Goal: Find specific page/section: Find specific page/section

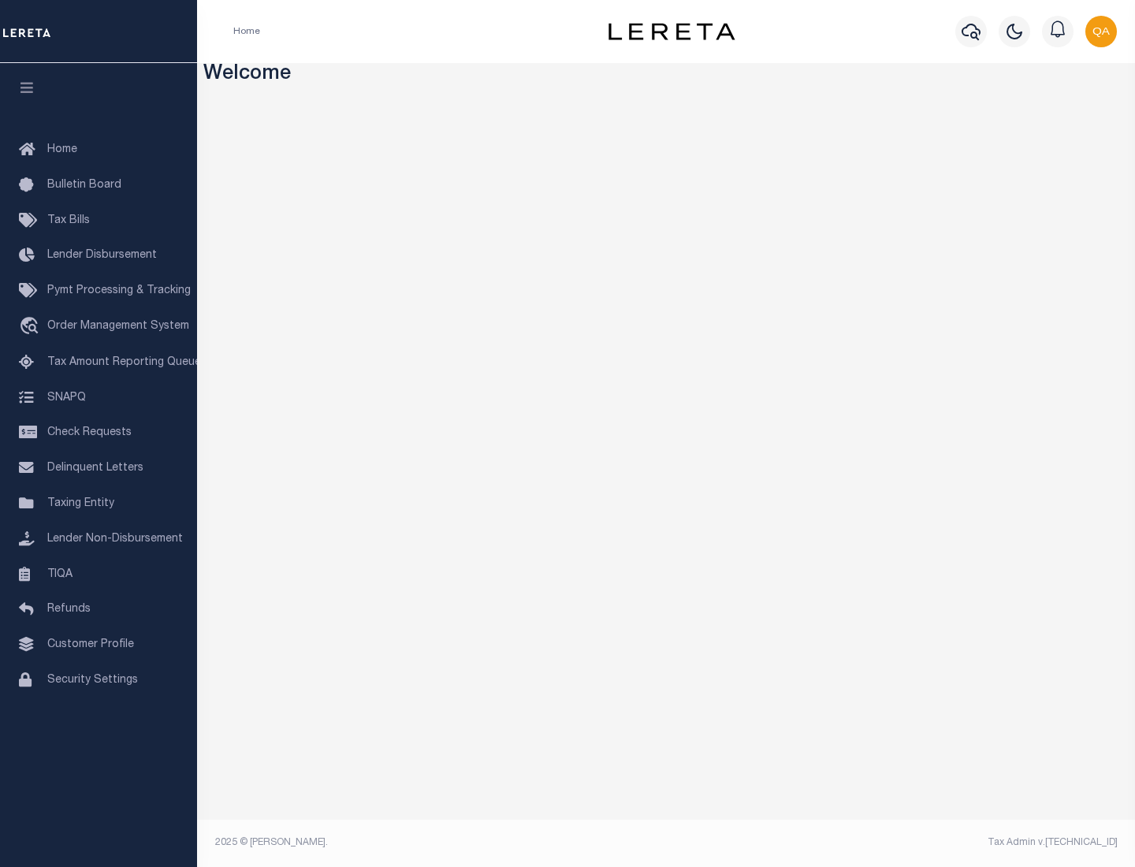
click at [98, 433] on span "Check Requests" at bounding box center [89, 432] width 84 height 11
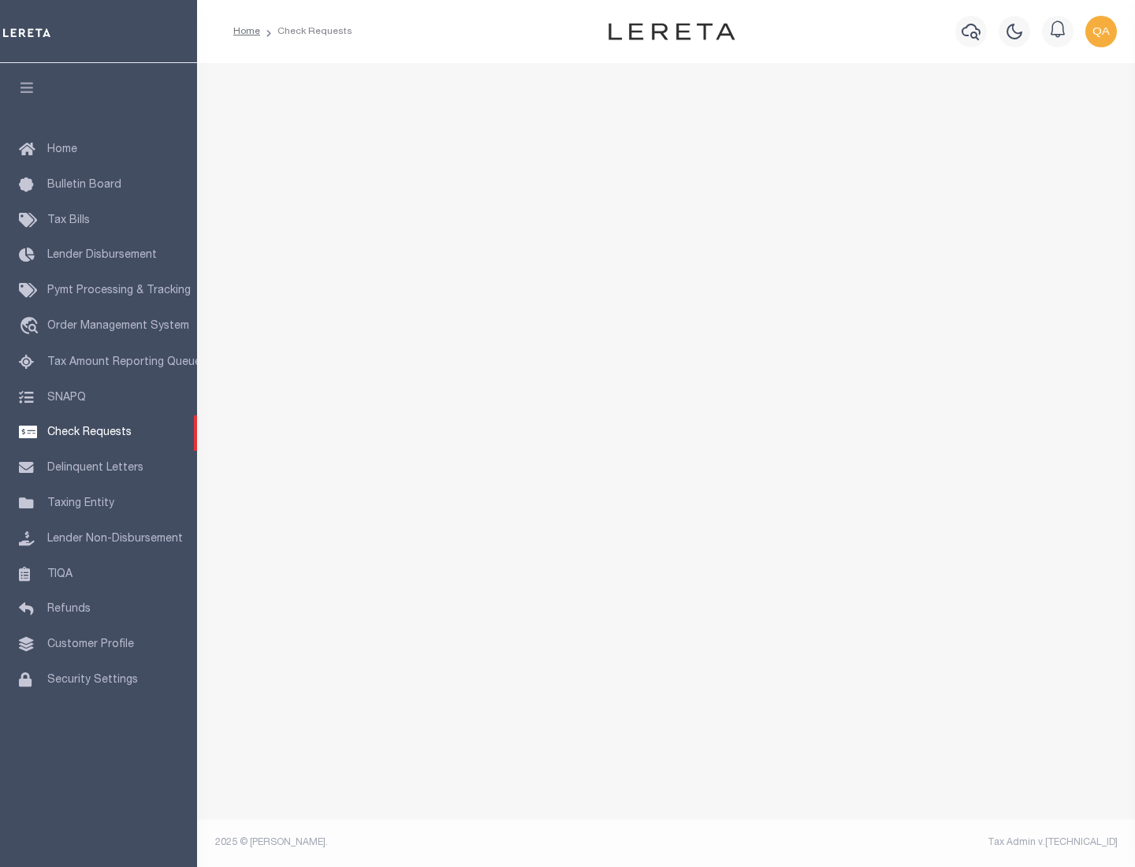
select select "50"
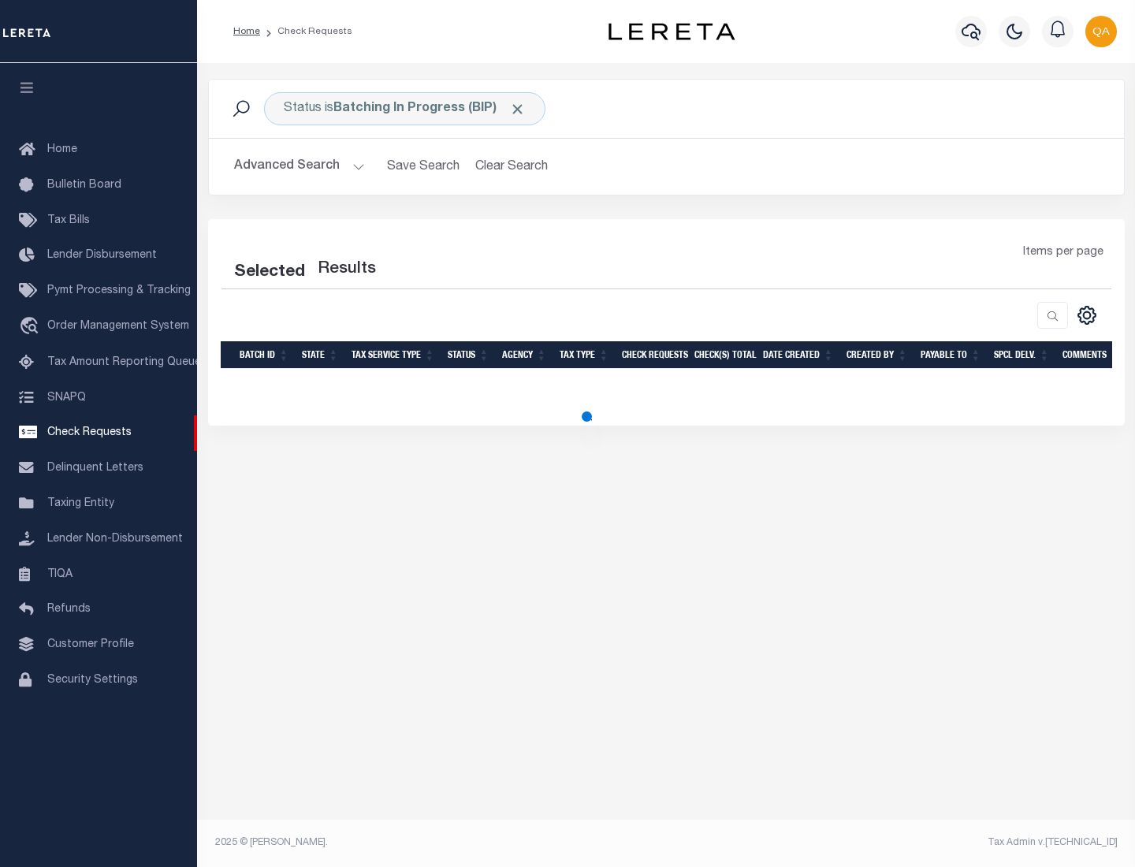
select select "50"
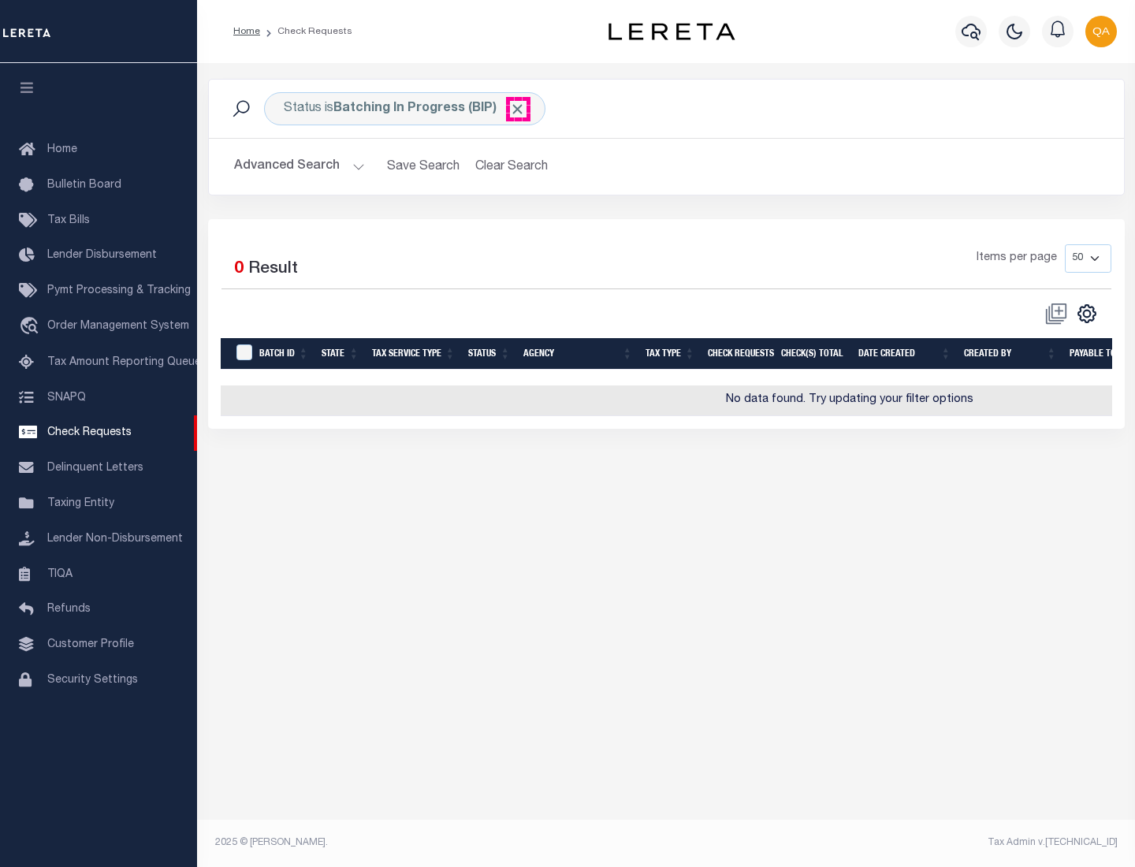
click at [518, 109] on span "Click to Remove" at bounding box center [517, 109] width 17 height 17
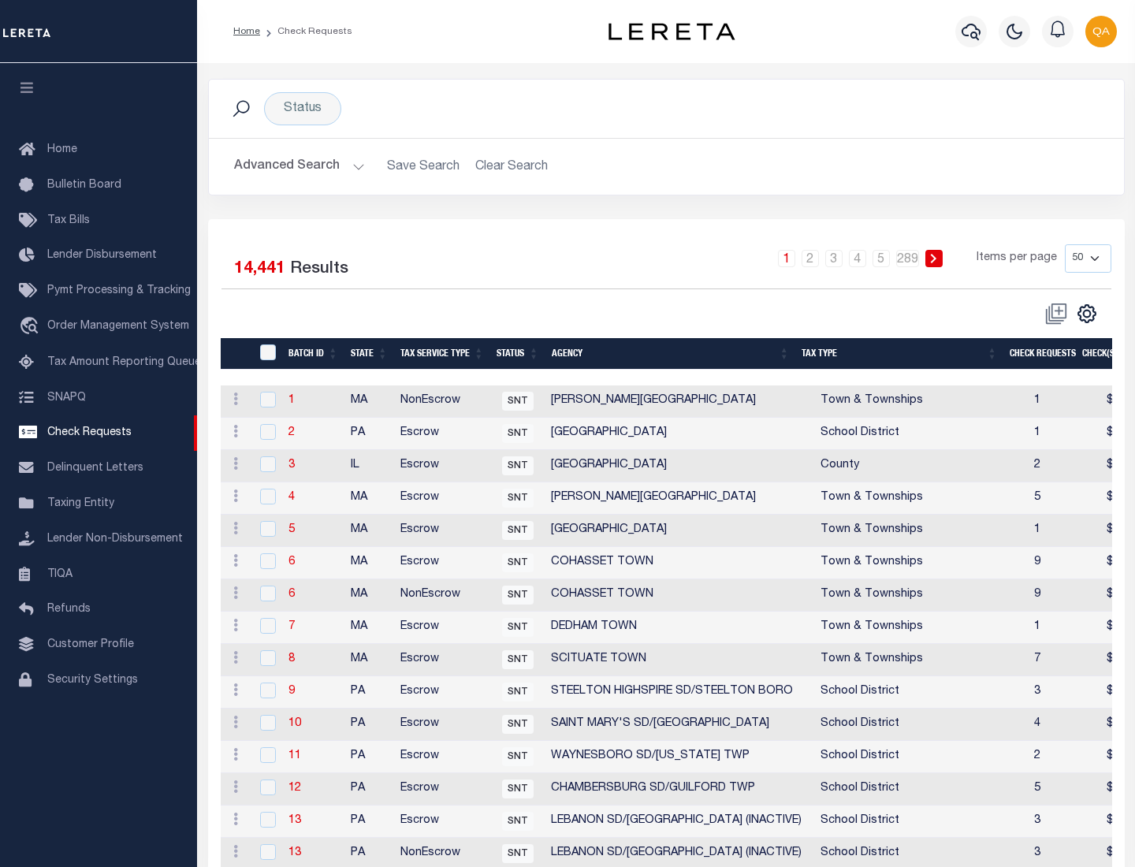
scroll to position [760, 0]
